Goal: Navigation & Orientation: Understand site structure

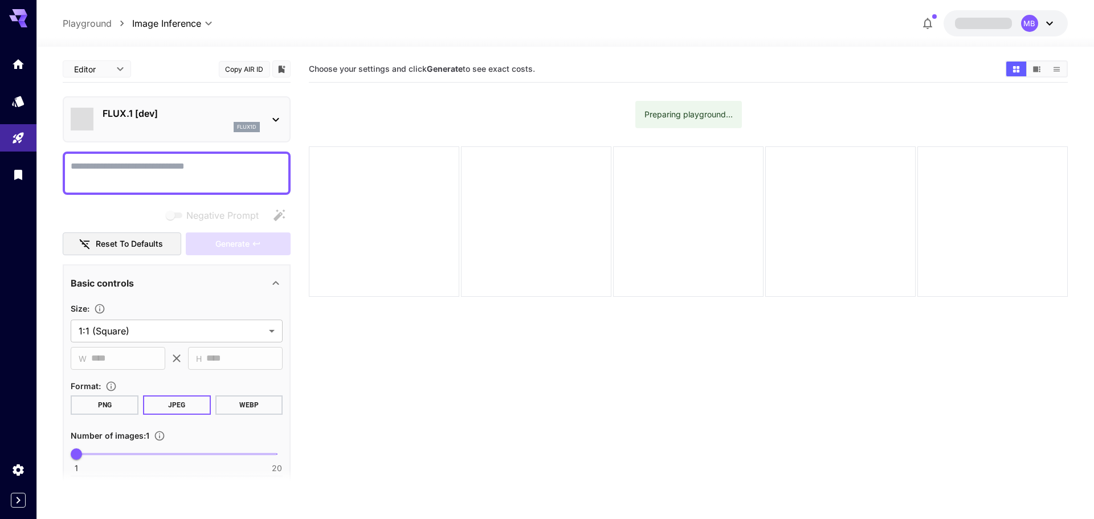
type input "**********"
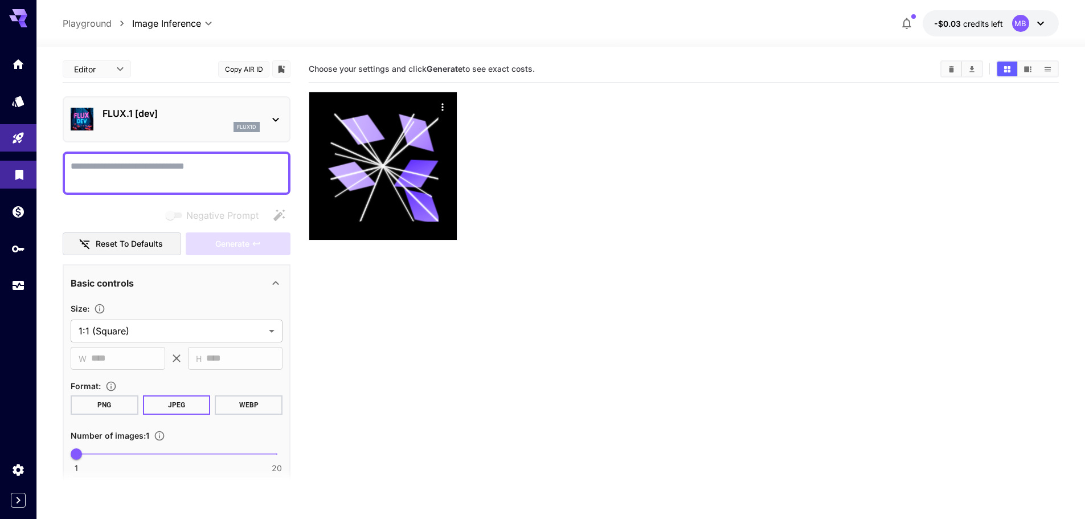
click at [11, 166] on link at bounding box center [18, 175] width 36 height 28
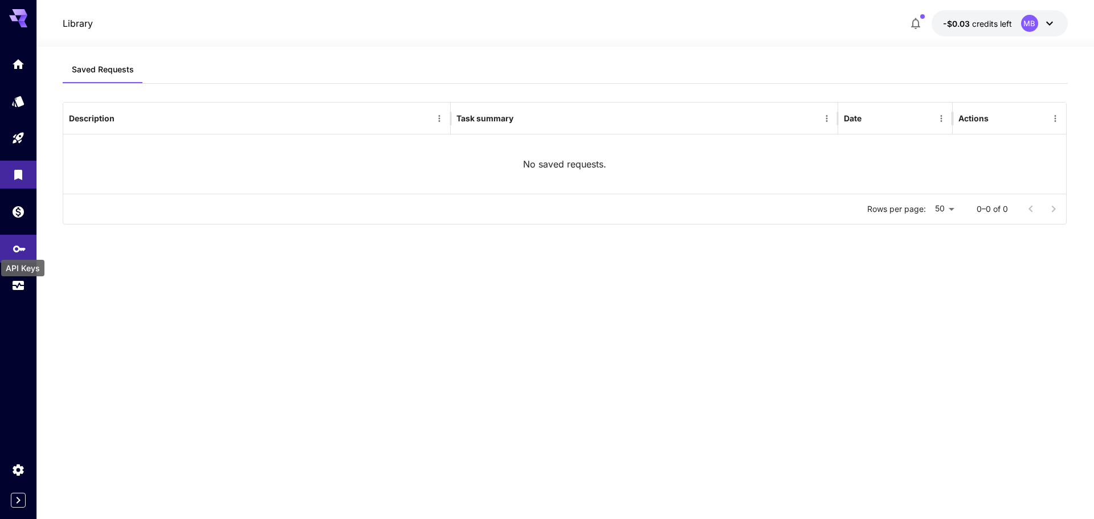
click at [15, 246] on icon "API Keys" at bounding box center [20, 246] width 14 height 14
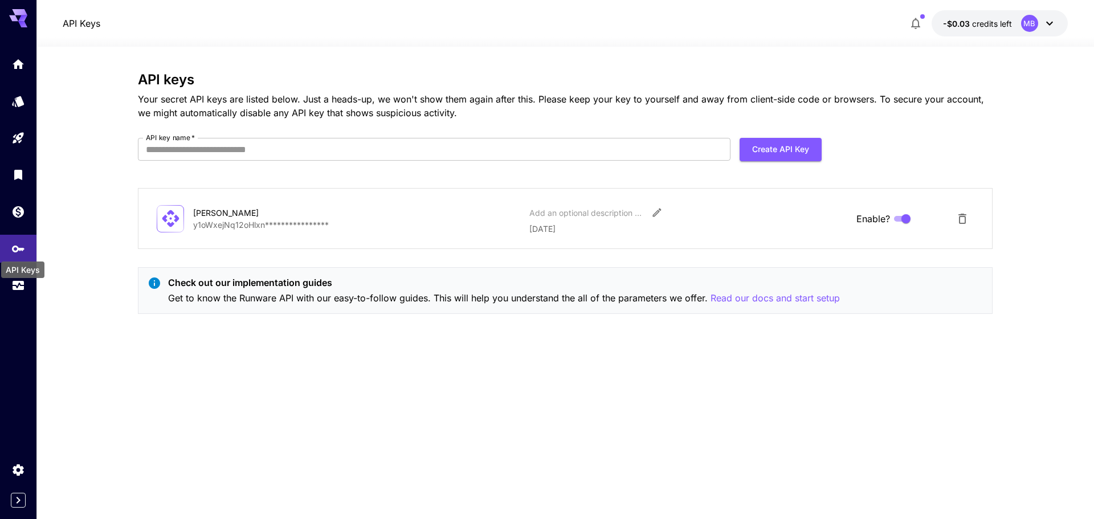
click at [17, 276] on div "API Keys" at bounding box center [22, 270] width 43 height 17
click at [17, 284] on icon "Usage" at bounding box center [20, 282] width 14 height 14
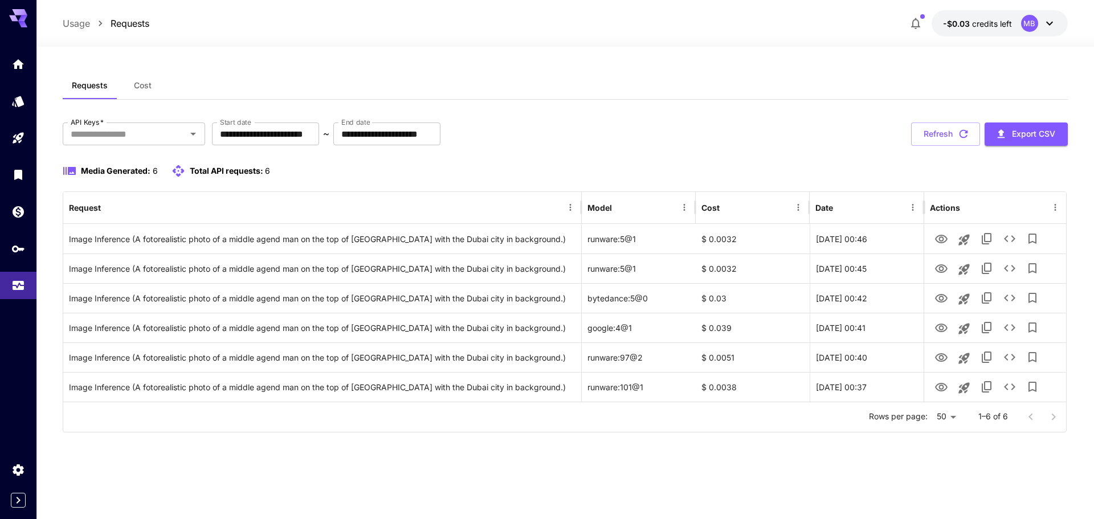
click at [995, 27] on span "credits left" at bounding box center [992, 24] width 40 height 10
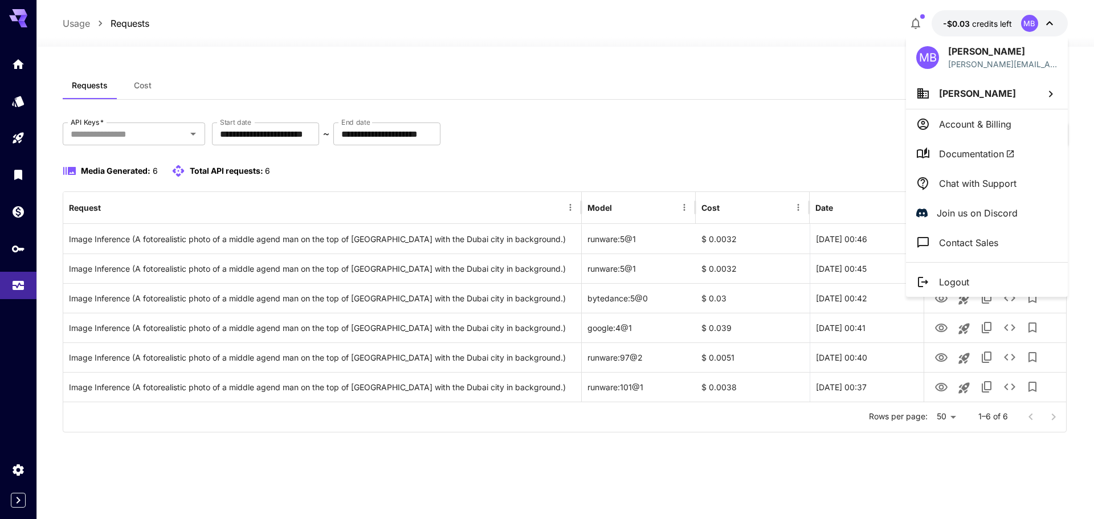
click at [1015, 22] on div at bounding box center [547, 259] width 1094 height 519
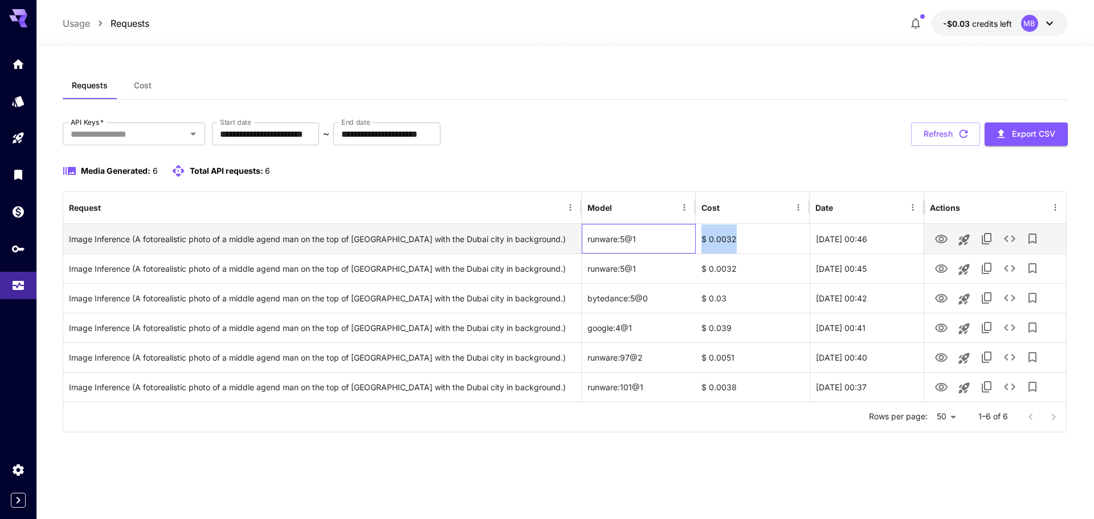
drag, startPoint x: 701, startPoint y: 240, endPoint x: 770, endPoint y: 235, distance: 68.6
click at [770, 235] on div "Image Inference (A fotorealistic photo of a middle agend man on the top of [GEO…" at bounding box center [564, 239] width 1002 height 30
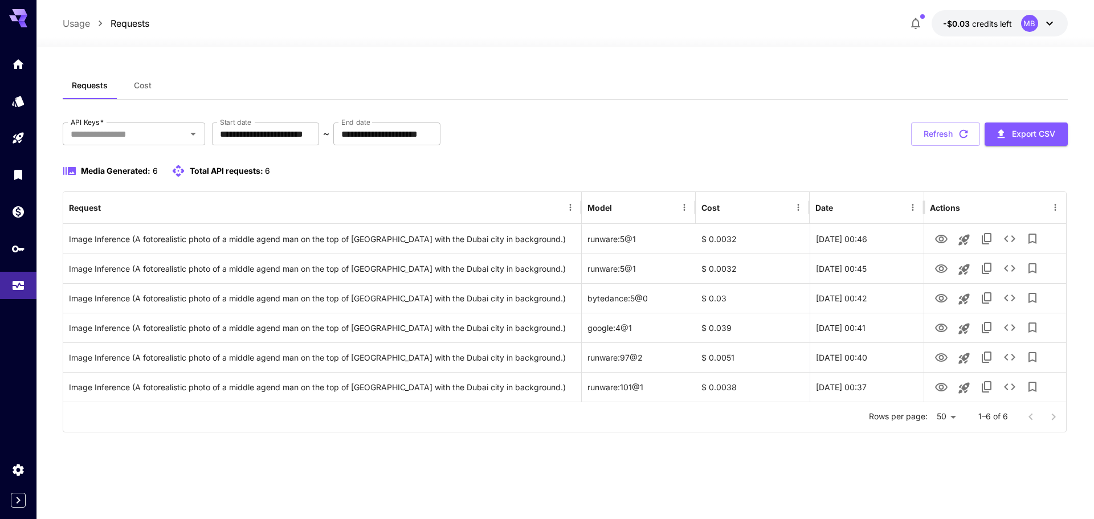
click at [696, 162] on div "**********" at bounding box center [565, 278] width 1005 height 310
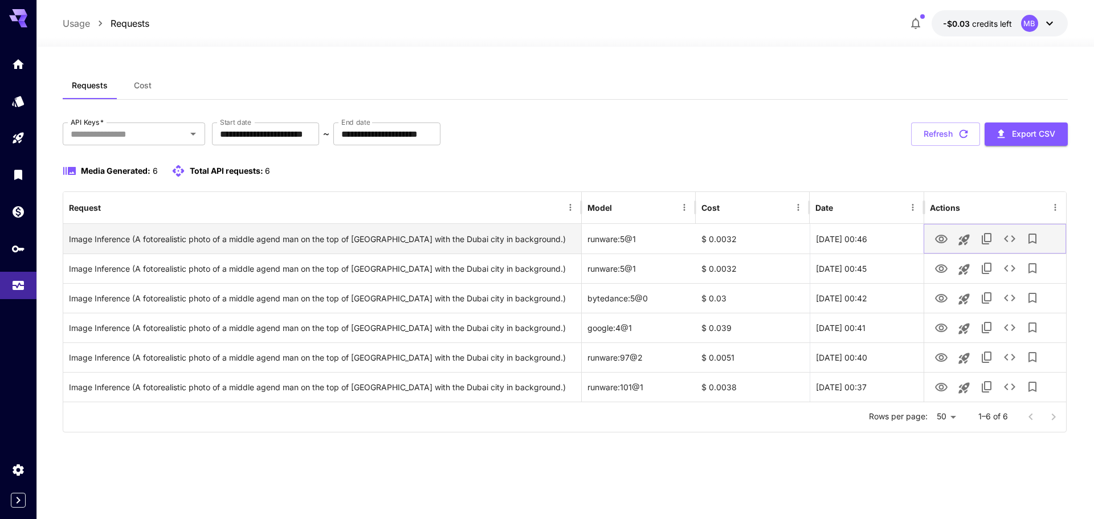
click at [931, 238] on button "View" at bounding box center [941, 238] width 23 height 23
click at [942, 238] on icon "View" at bounding box center [941, 239] width 13 height 9
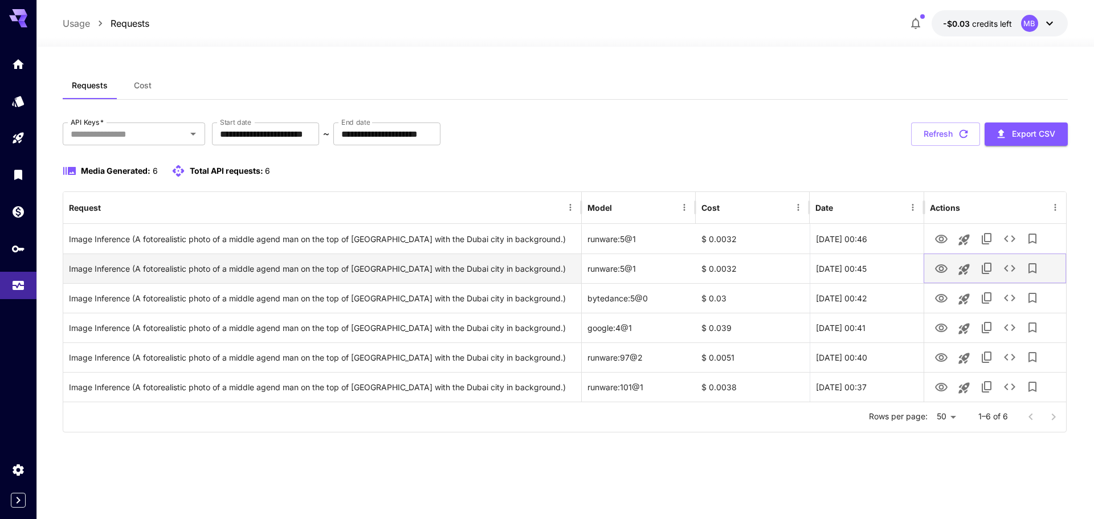
click at [944, 268] on icon "View" at bounding box center [941, 268] width 13 height 9
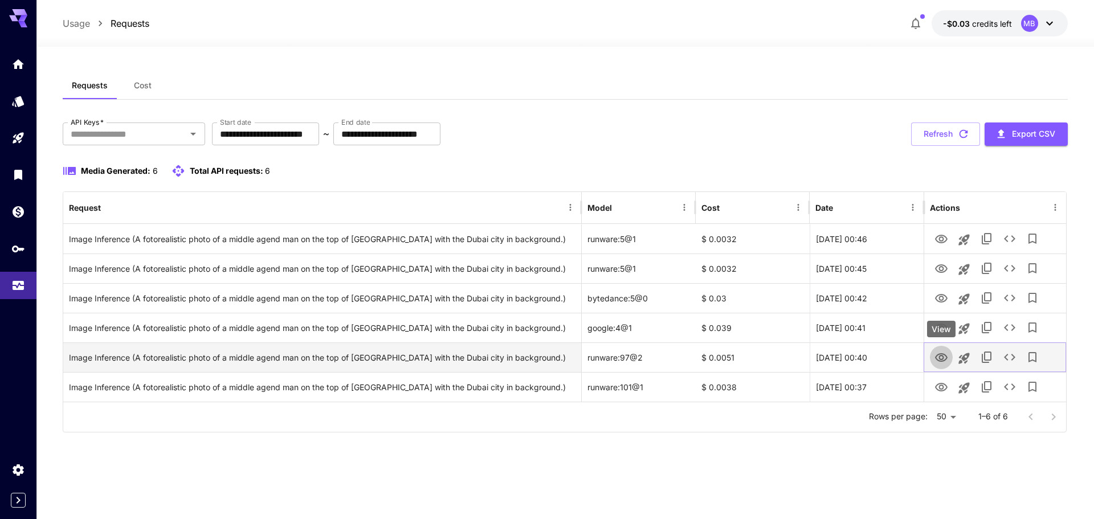
click at [946, 365] on button "View" at bounding box center [941, 356] width 23 height 23
click at [943, 356] on icon "View" at bounding box center [941, 358] width 14 height 14
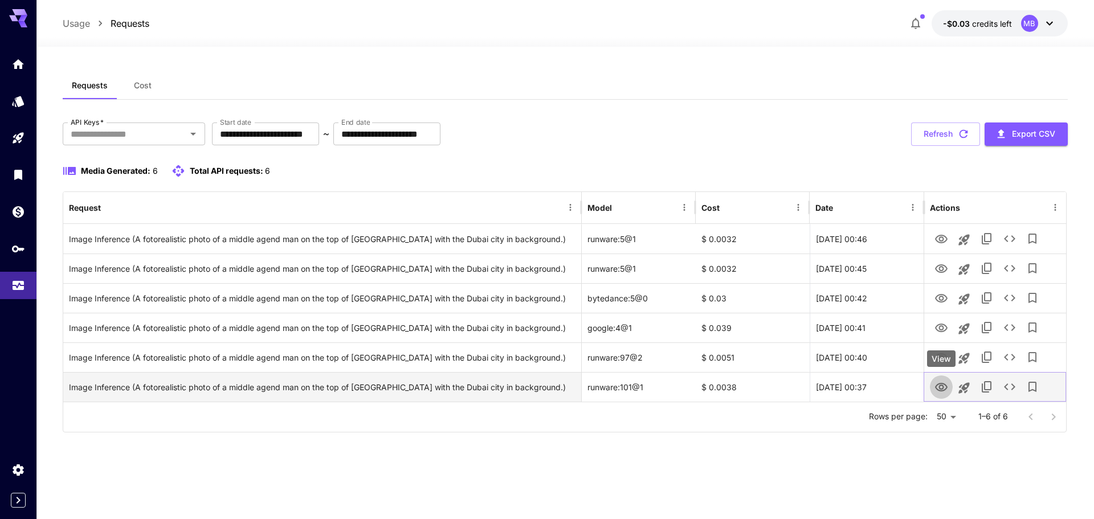
click at [940, 391] on icon "View" at bounding box center [941, 388] width 14 height 14
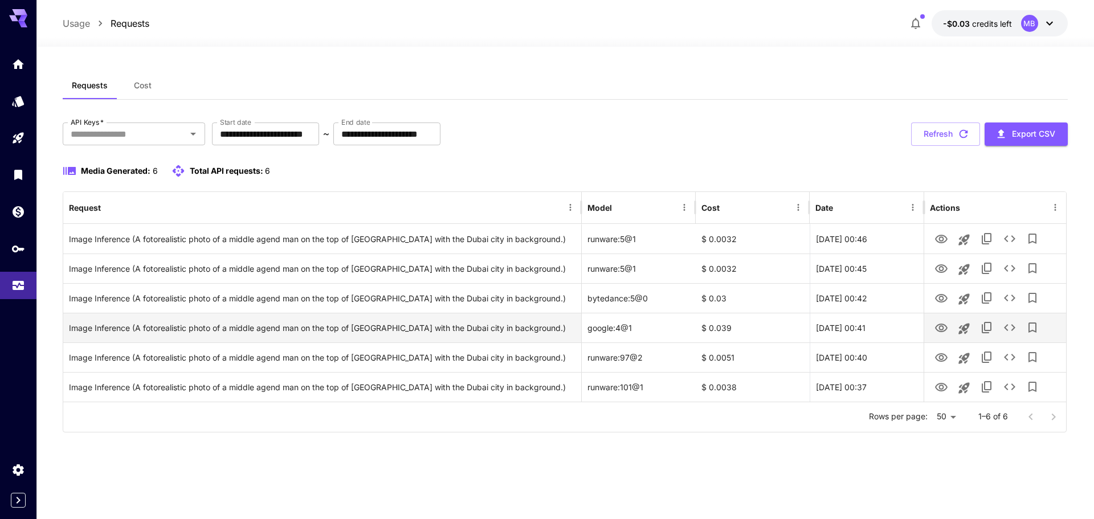
drag, startPoint x: 671, startPoint y: 441, endPoint x: 667, endPoint y: 327, distance: 114.1
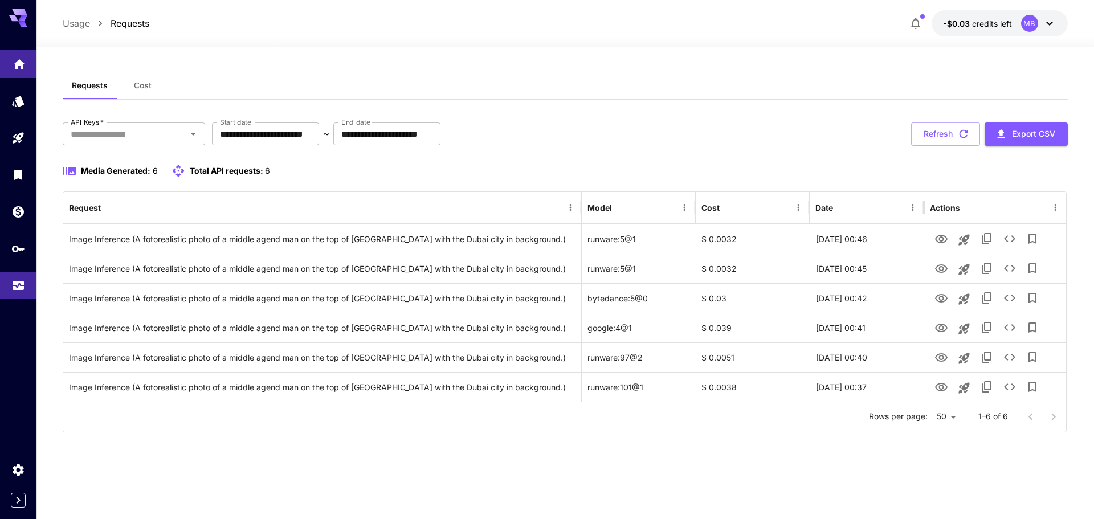
click at [15, 64] on icon "Home" at bounding box center [20, 62] width 14 height 14
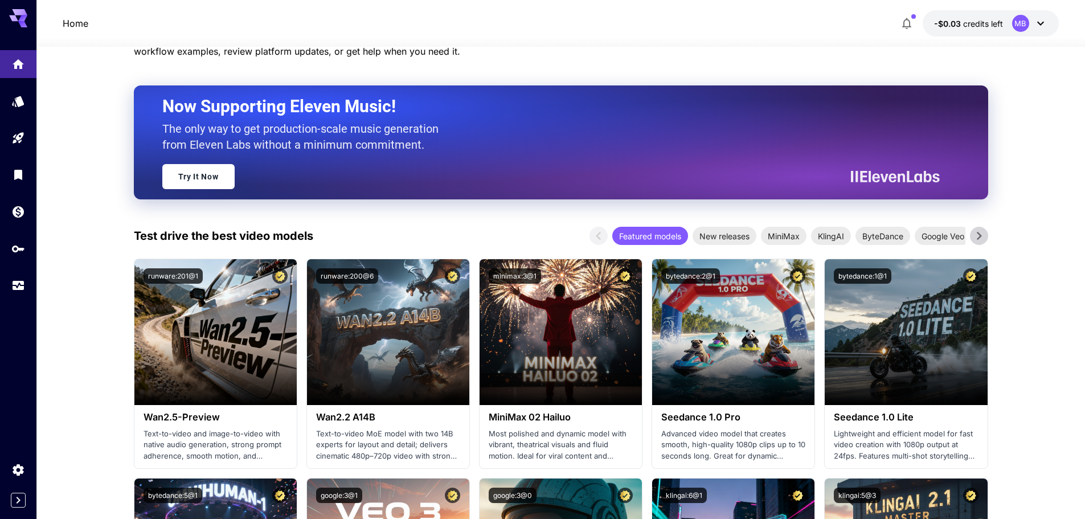
scroll to position [171, 0]
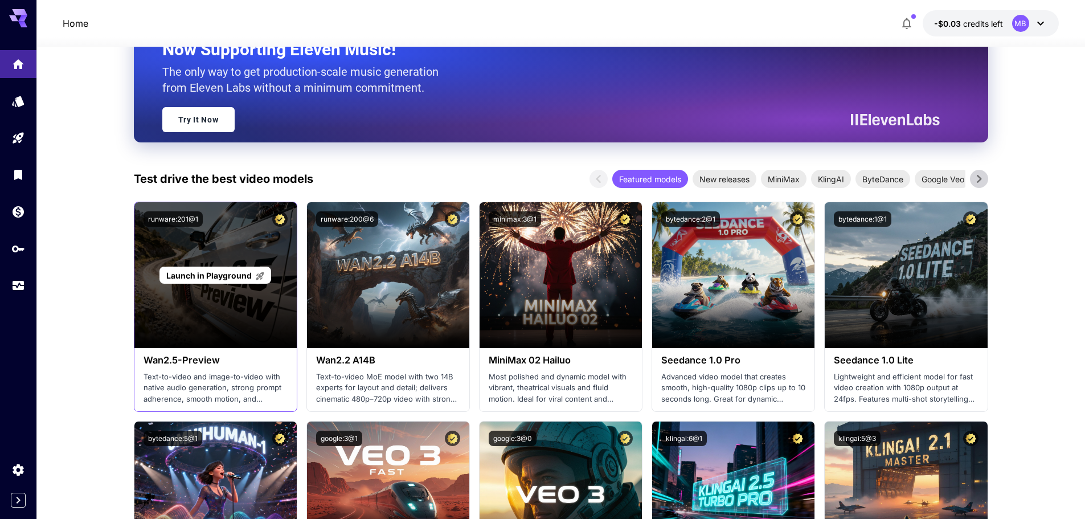
click at [195, 265] on div "Launch in Playground" at bounding box center [215, 275] width 162 height 146
click at [192, 280] on span "Launch in Playground" at bounding box center [208, 276] width 85 height 10
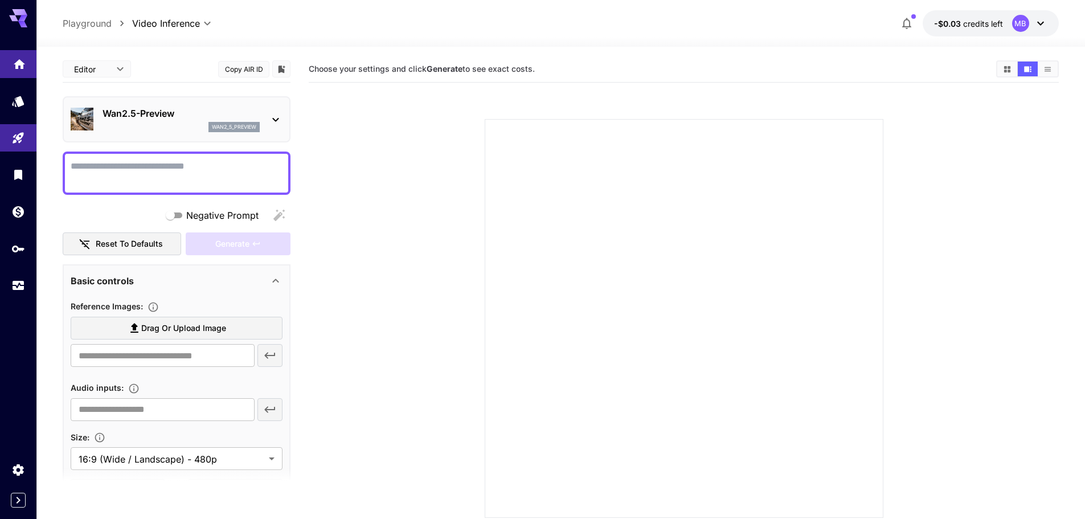
click at [22, 51] on link at bounding box center [18, 64] width 36 height 28
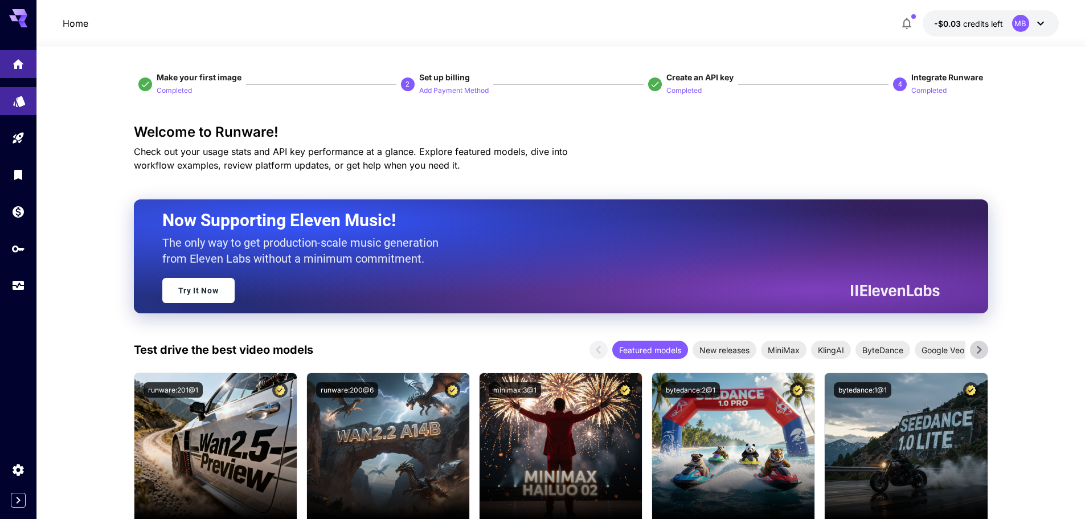
click at [23, 96] on icon "Models" at bounding box center [20, 98] width 14 height 14
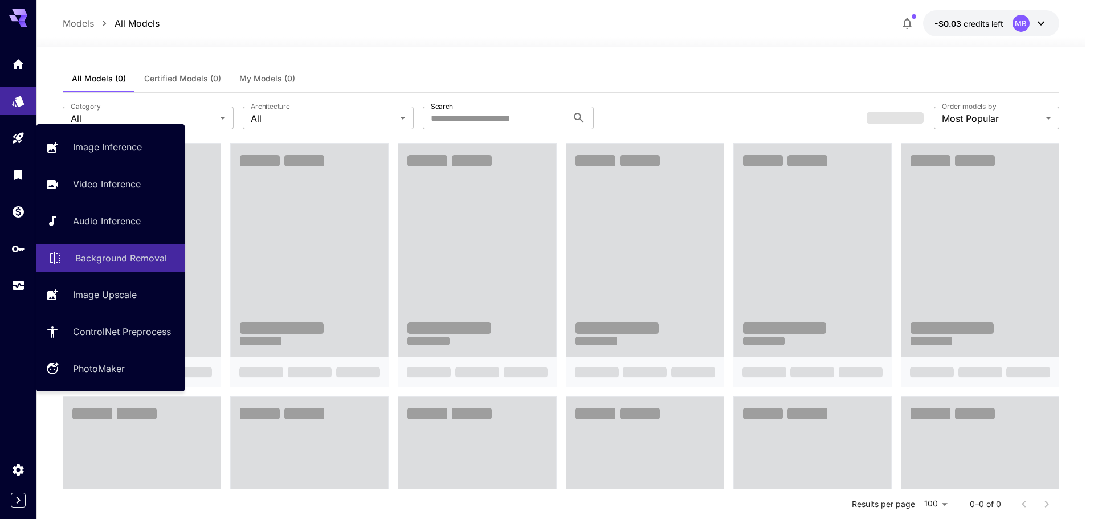
click at [138, 255] on p "Background Removal" at bounding box center [121, 258] width 92 height 14
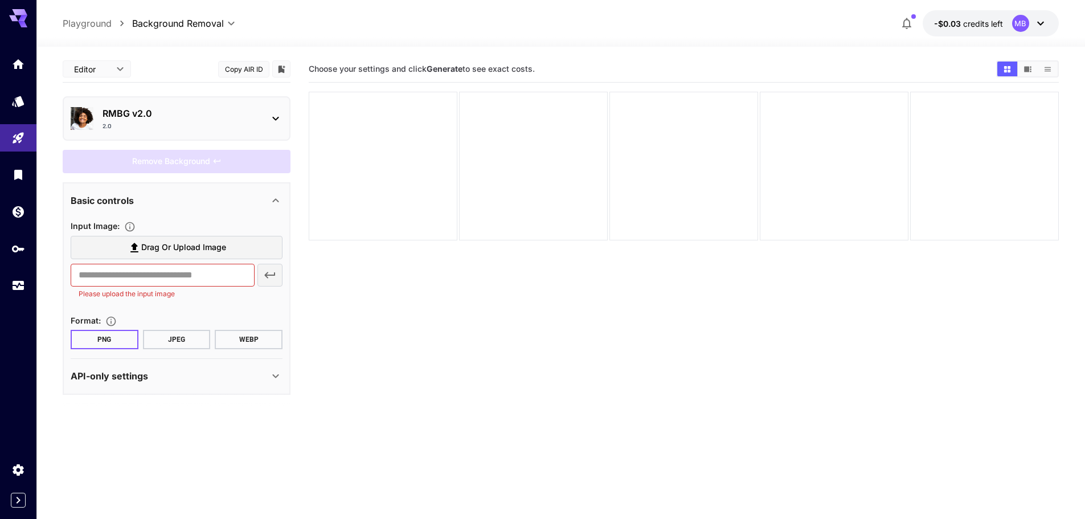
click at [199, 126] on div "2.0" at bounding box center [181, 126] width 157 height 9
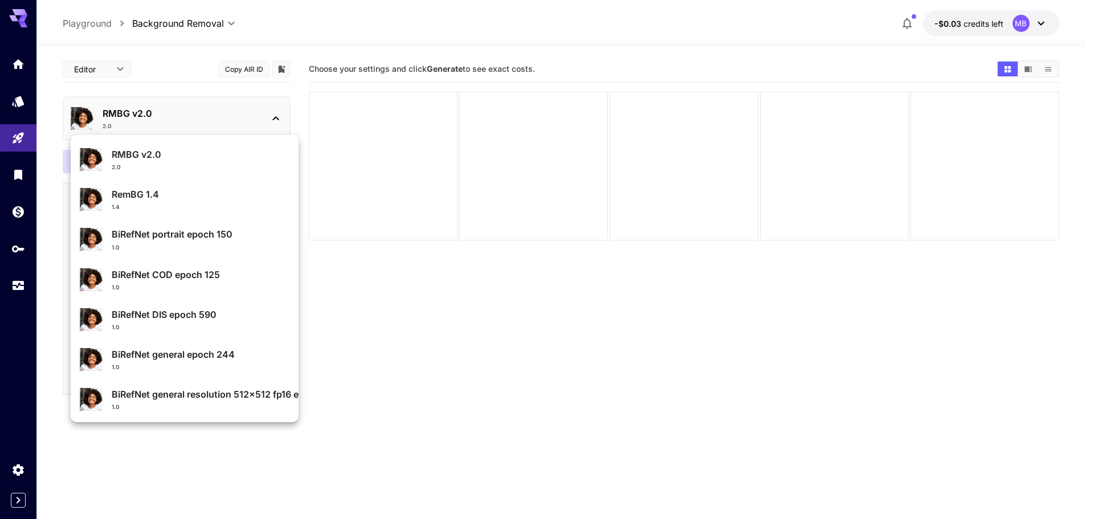
click at [199, 125] on div at bounding box center [547, 259] width 1094 height 519
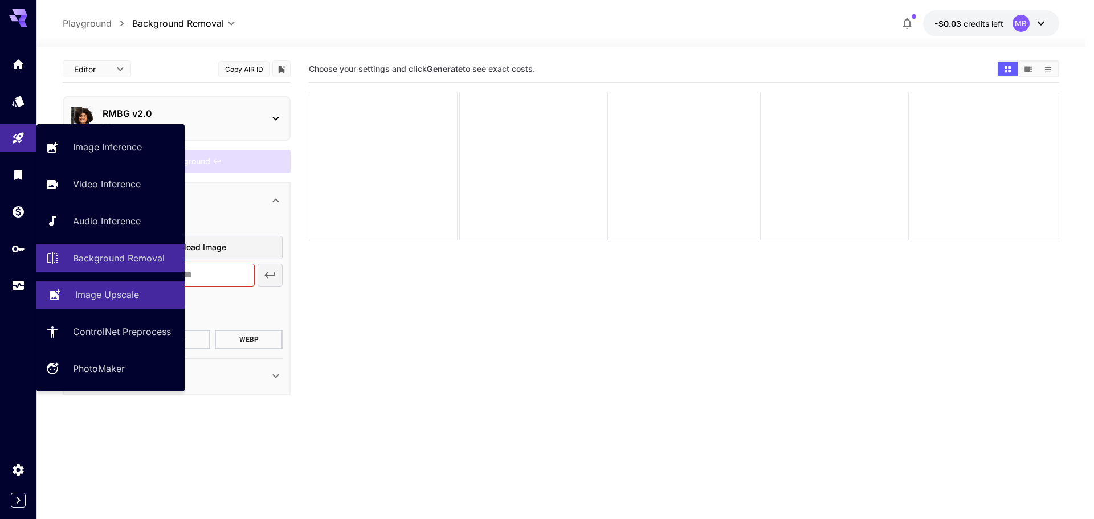
click at [79, 283] on link "Image Upscale" at bounding box center [110, 295] width 148 height 28
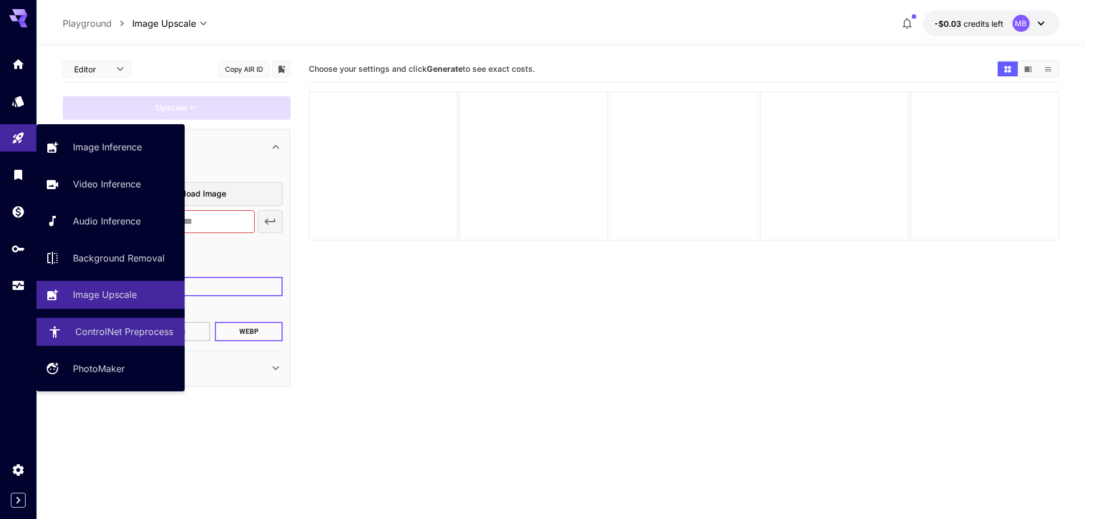
click at [96, 326] on p "ControlNet Preprocess" at bounding box center [124, 332] width 98 height 14
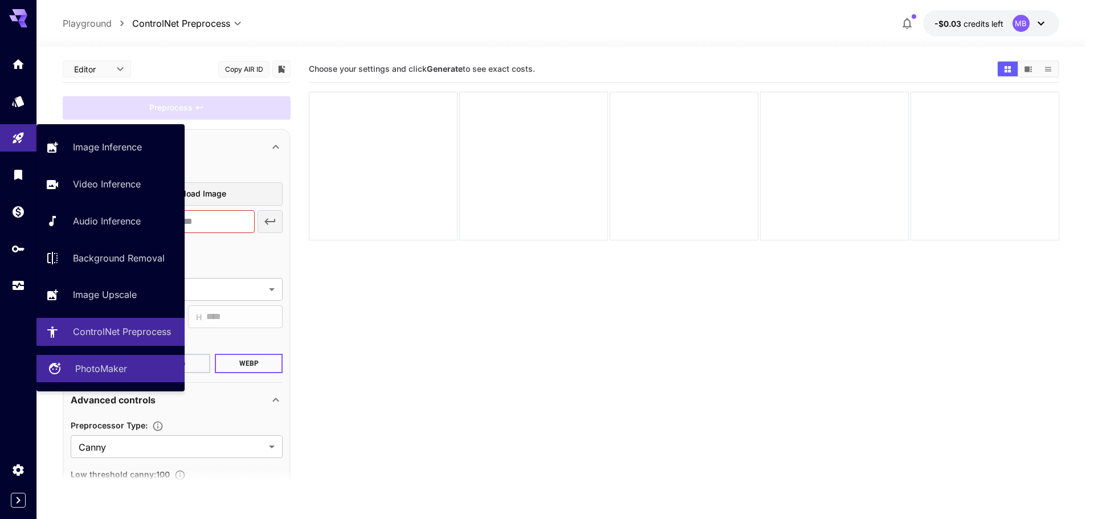
click at [112, 378] on link "PhotoMaker" at bounding box center [110, 369] width 148 height 28
type input "**********"
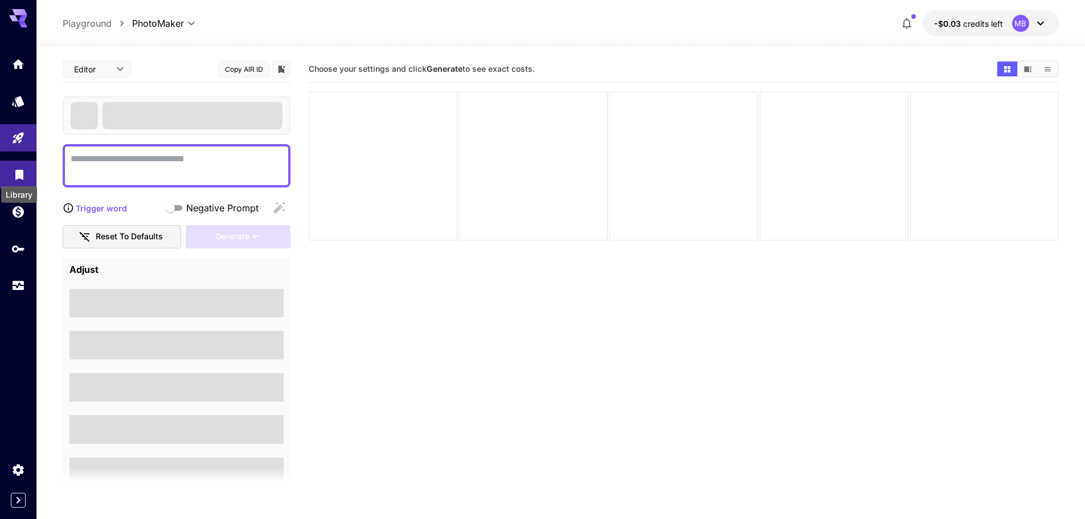
click at [24, 173] on icon "Library" at bounding box center [20, 172] width 14 height 14
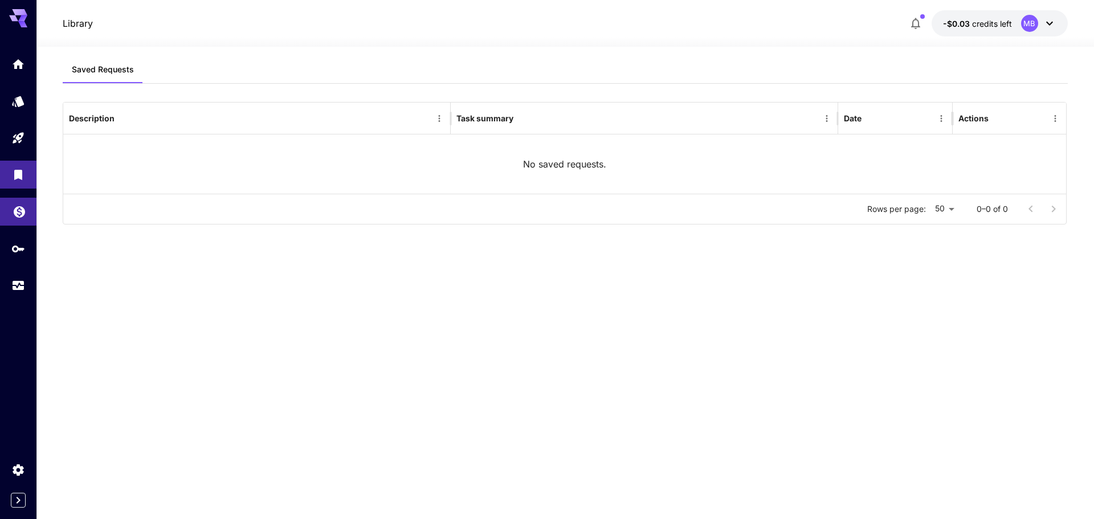
click at [23, 213] on icon "Wallet" at bounding box center [19, 208] width 11 height 11
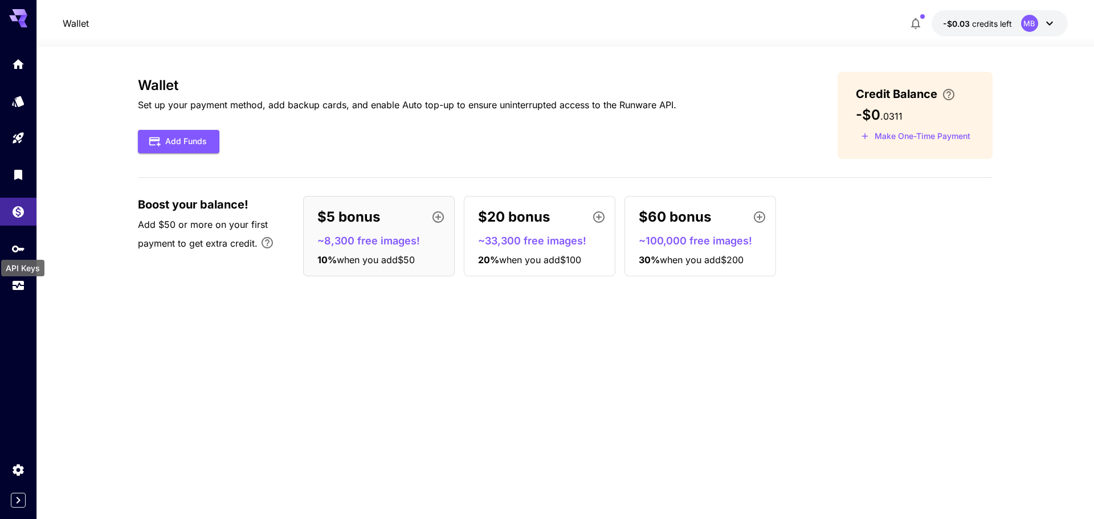
click at [21, 252] on div "API Keys" at bounding box center [23, 265] width 46 height 26
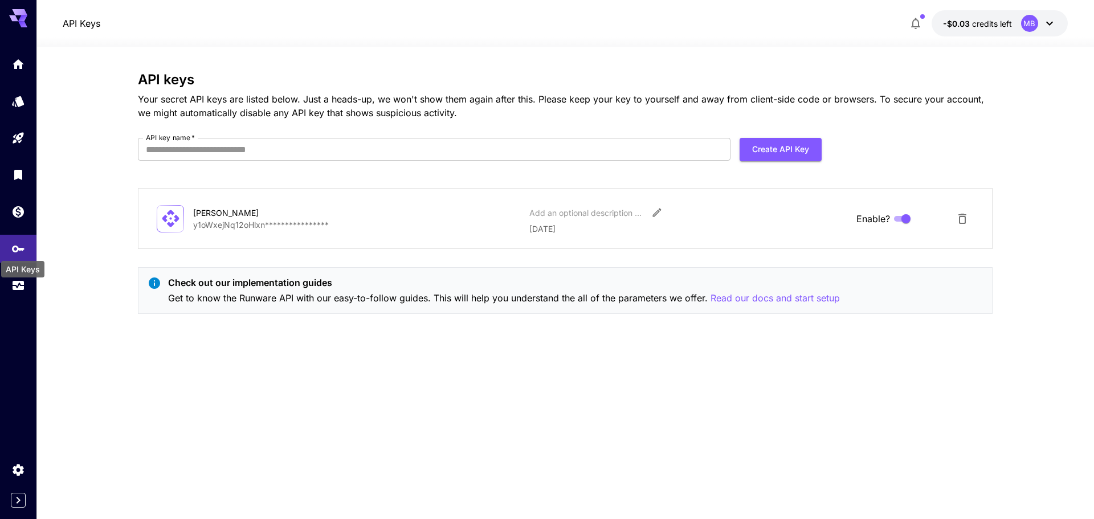
click at [14, 270] on div "API Keys" at bounding box center [22, 269] width 43 height 17
click at [13, 276] on div "API Keys" at bounding box center [22, 272] width 43 height 17
click at [13, 283] on icon "Usage" at bounding box center [20, 284] width 14 height 14
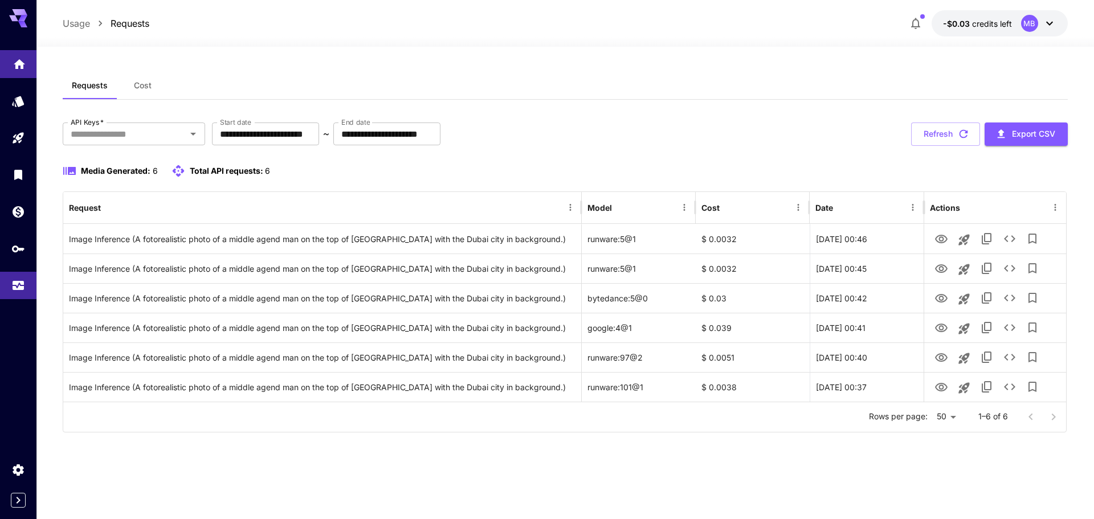
click at [17, 73] on link at bounding box center [18, 64] width 36 height 28
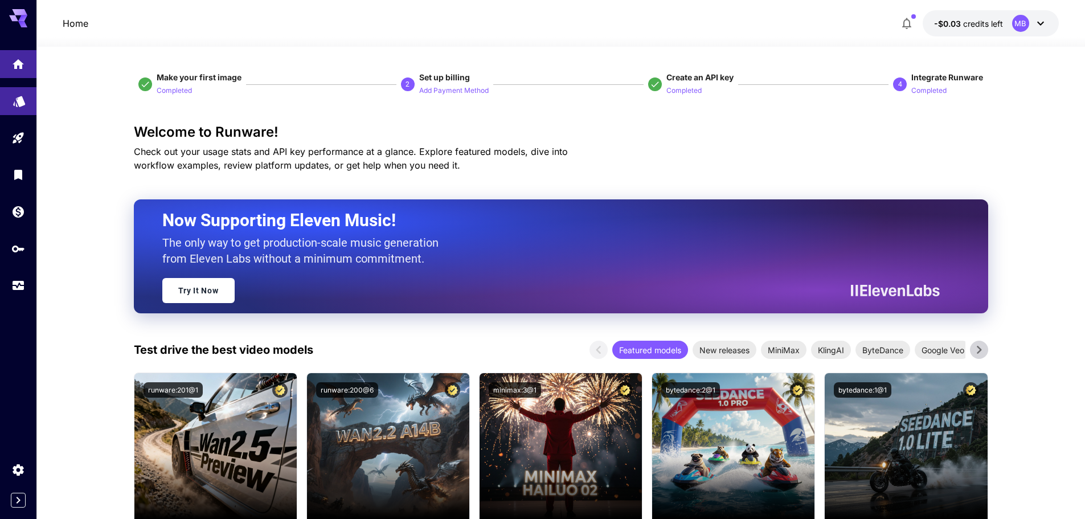
click at [23, 106] on link at bounding box center [18, 101] width 36 height 28
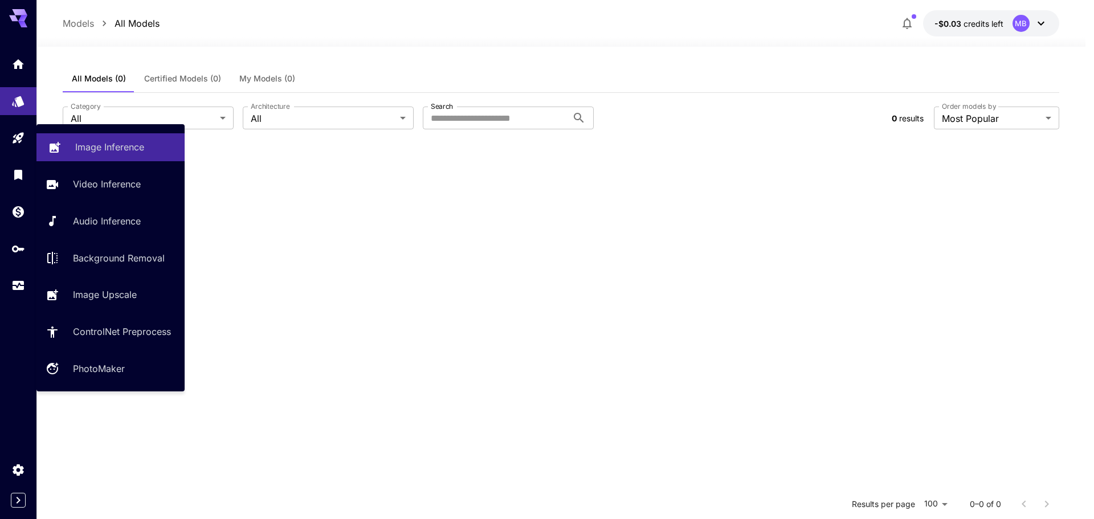
click at [37, 141] on link "Image Inference" at bounding box center [110, 147] width 148 height 28
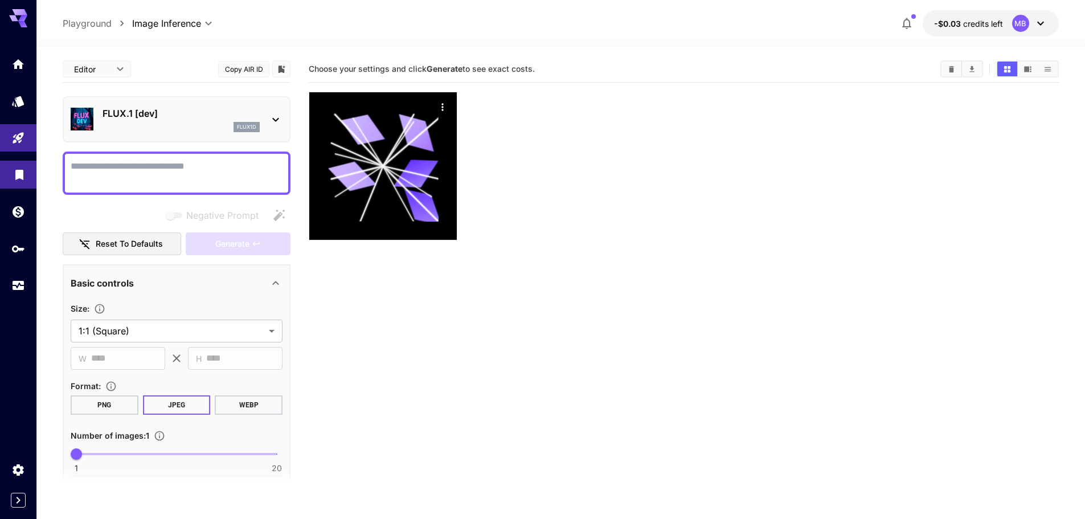
click at [30, 177] on link at bounding box center [18, 175] width 36 height 28
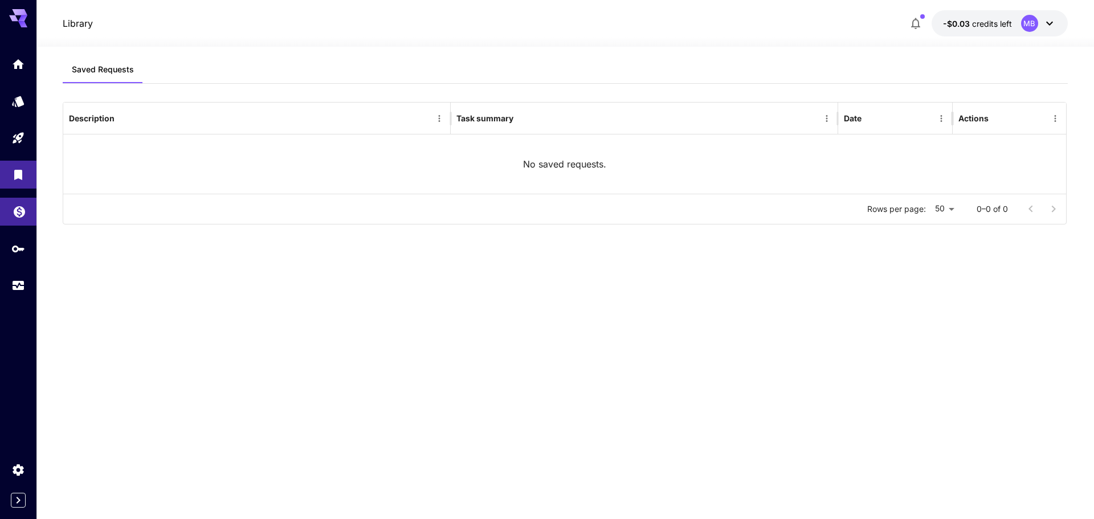
click at [30, 201] on link at bounding box center [18, 212] width 36 height 28
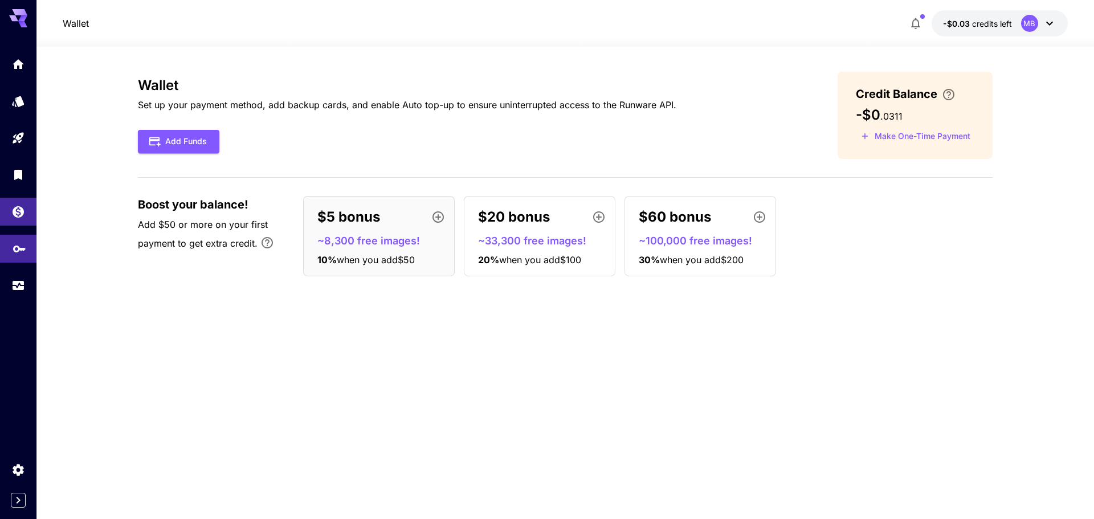
click at [30, 240] on link at bounding box center [18, 249] width 36 height 28
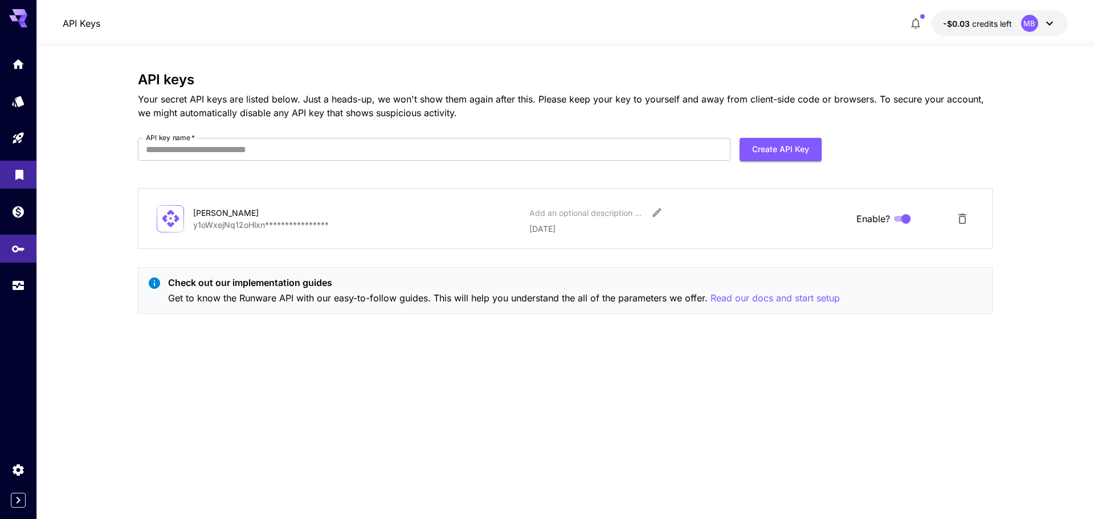
click at [26, 161] on link at bounding box center [18, 175] width 36 height 28
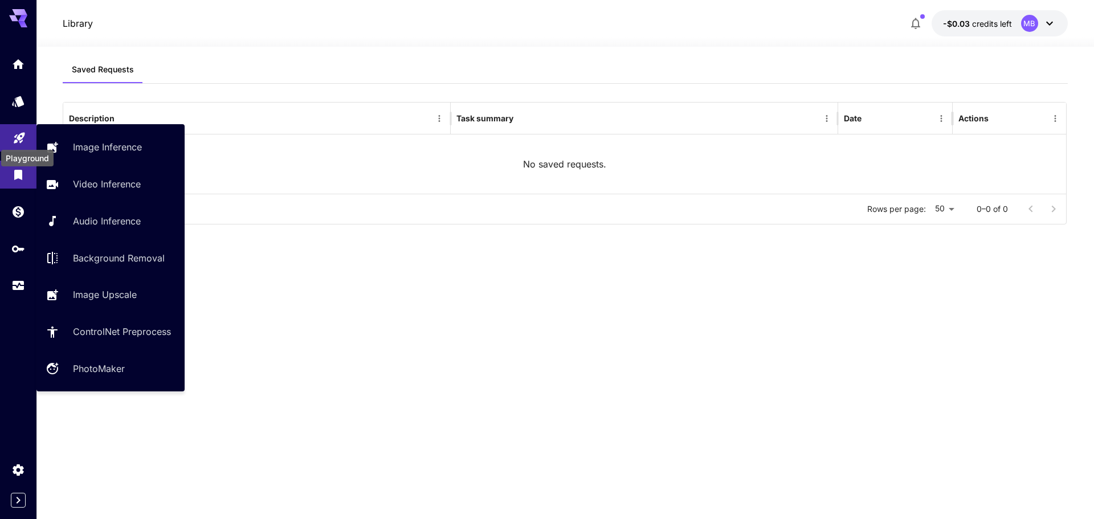
click at [23, 140] on icon "Playground" at bounding box center [20, 137] width 14 height 14
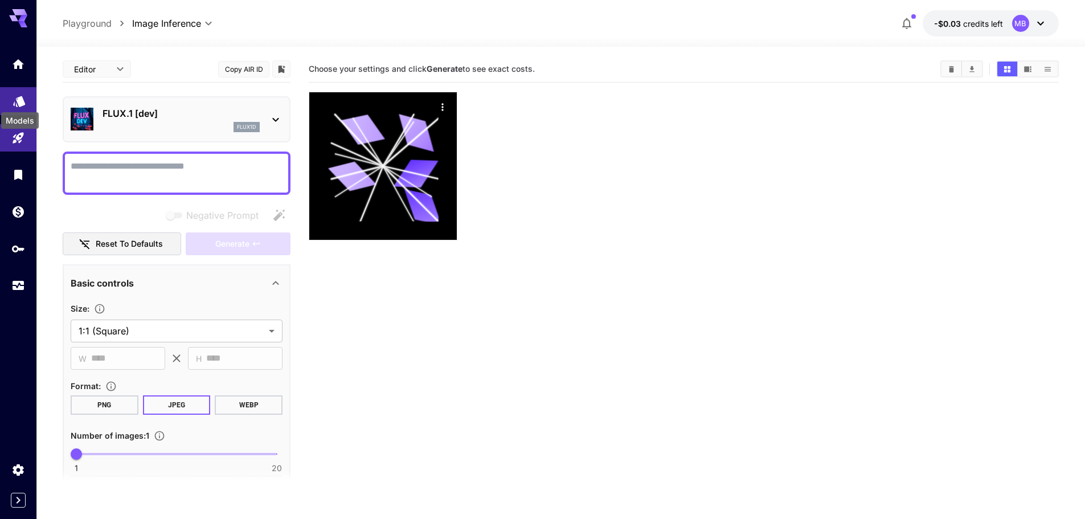
click at [25, 94] on icon "Models" at bounding box center [20, 101] width 14 height 14
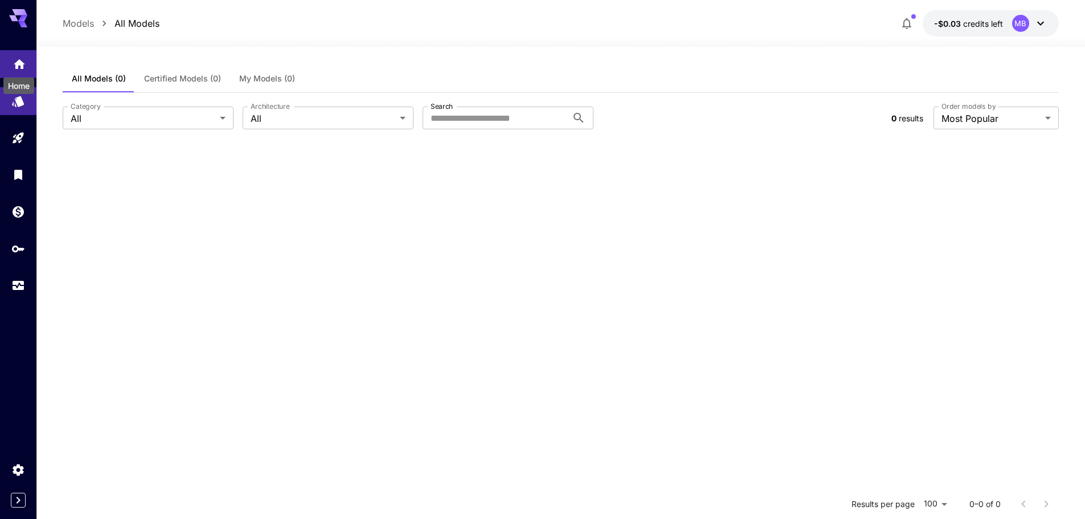
click at [25, 70] on div "Home" at bounding box center [18, 83] width 33 height 26
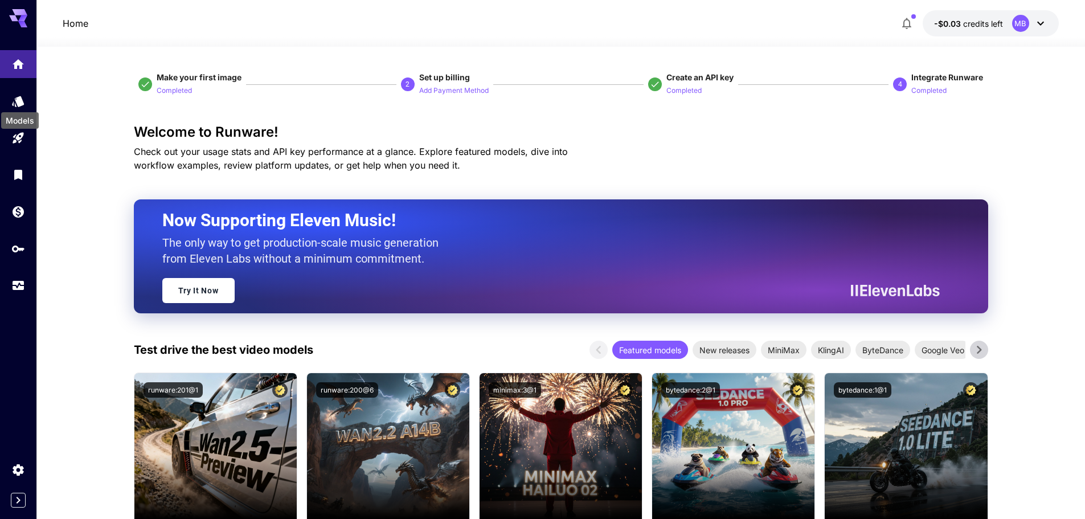
click at [25, 104] on div "Models" at bounding box center [20, 117] width 40 height 26
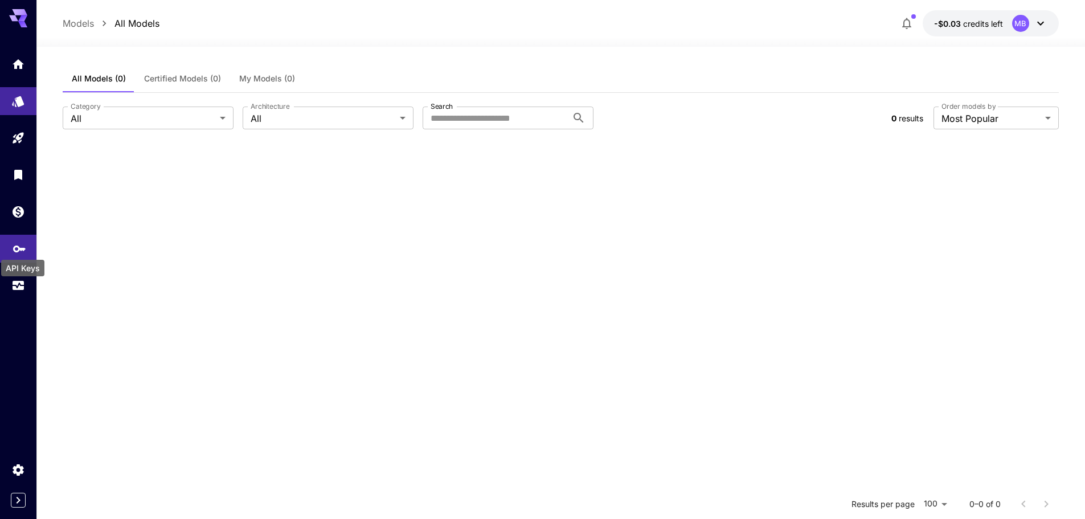
click at [25, 249] on icon "API Keys" at bounding box center [20, 248] width 14 height 14
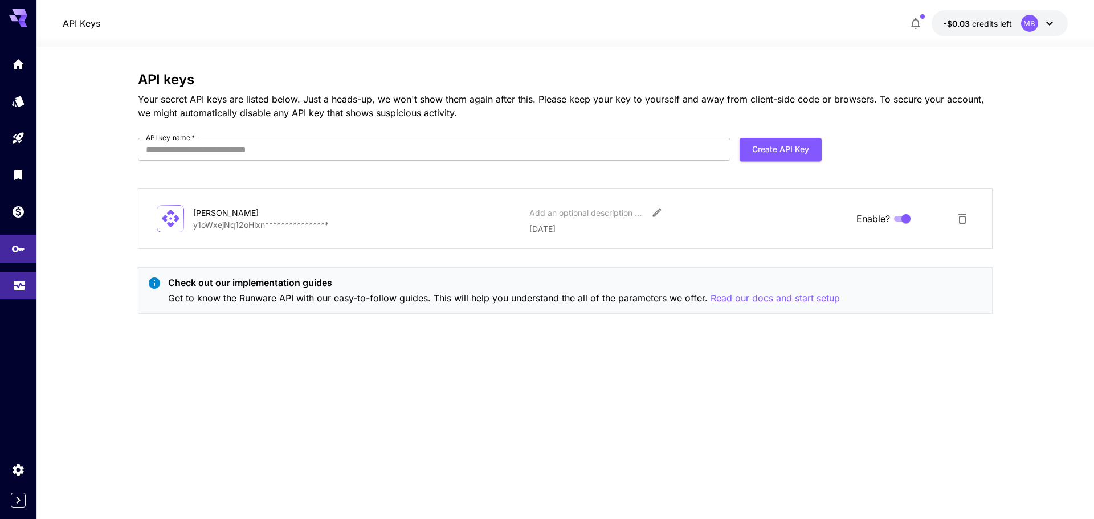
click at [7, 277] on link at bounding box center [18, 286] width 36 height 28
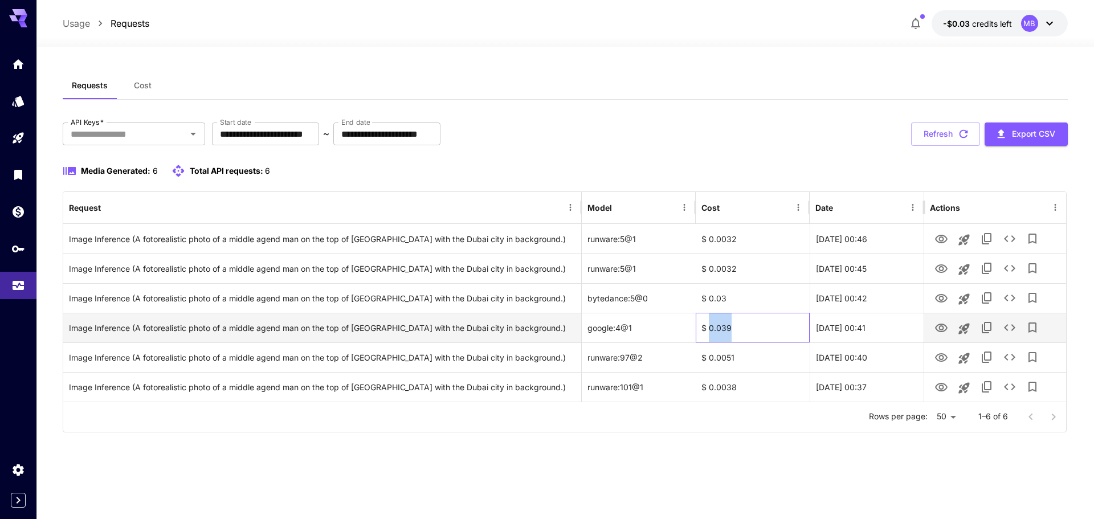
drag, startPoint x: 741, startPoint y: 335, endPoint x: 708, endPoint y: 334, distance: 33.1
click at [708, 334] on div "$ 0.039" at bounding box center [753, 328] width 114 height 30
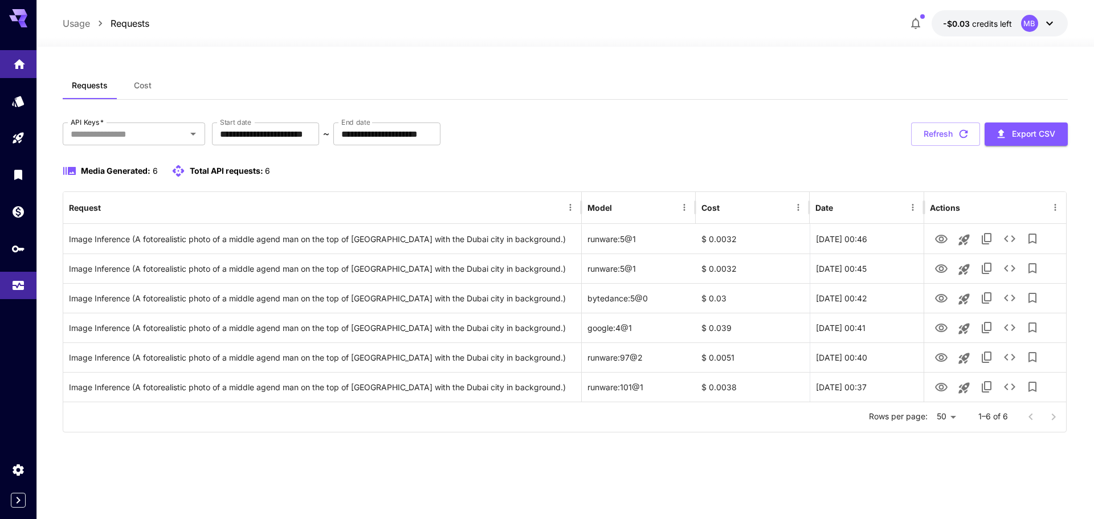
click at [31, 62] on link at bounding box center [18, 64] width 36 height 28
